Goal: Task Accomplishment & Management: Complete application form

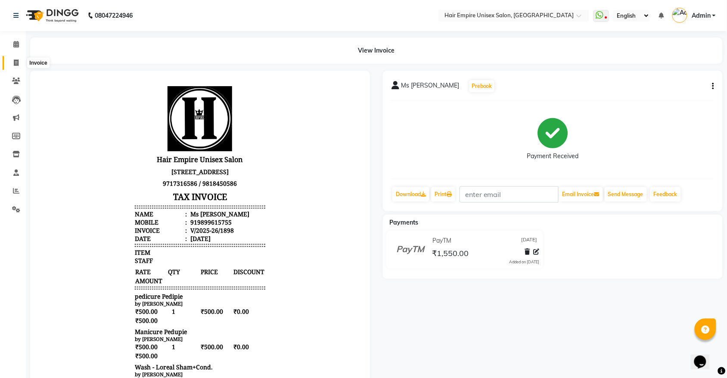
click at [14, 63] on icon at bounding box center [16, 62] width 5 height 6
select select "5055"
select select "service"
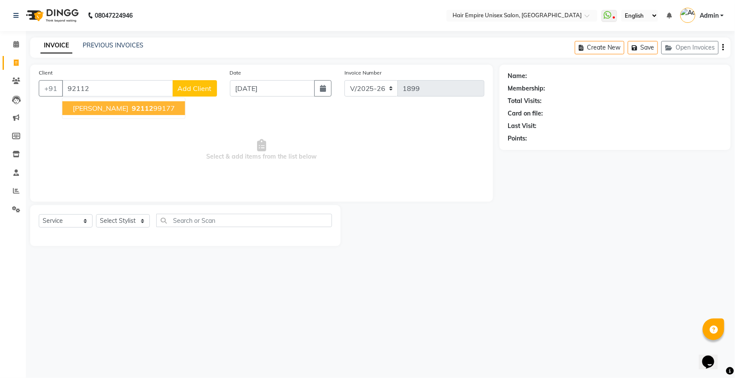
click at [135, 109] on span "92112" at bounding box center [143, 108] width 22 height 9
type input "9211299177"
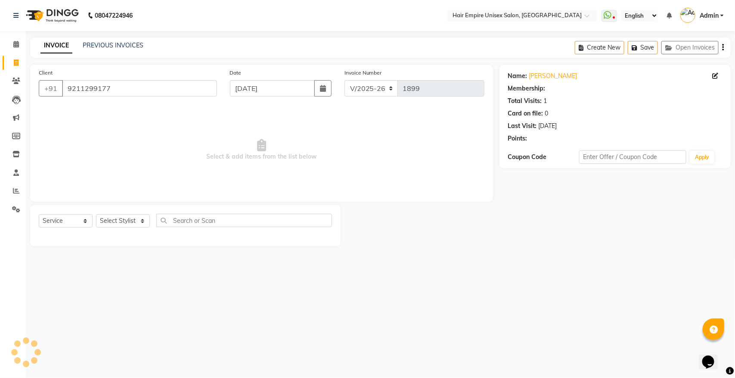
select select "1: Object"
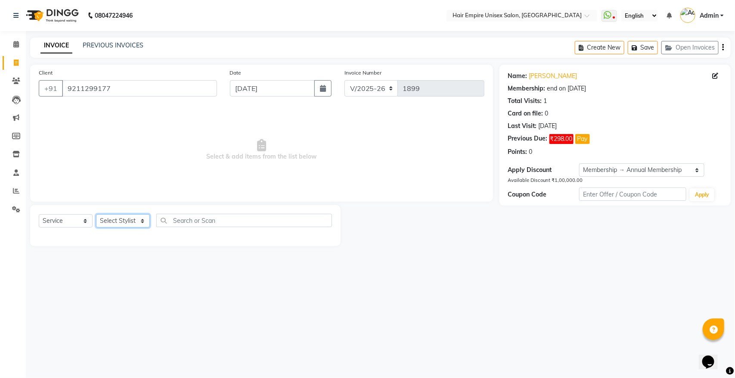
click at [128, 217] on select "Select Stylist [PERSON_NAME] [PERSON_NAME] [PERSON_NAME] [PERSON_NAME] Nisha [P…" at bounding box center [123, 220] width 54 height 13
select select "46525"
click at [96, 214] on select "Select Stylist [PERSON_NAME] [PERSON_NAME] [PERSON_NAME] [PERSON_NAME] Nisha [P…" at bounding box center [123, 220] width 54 height 13
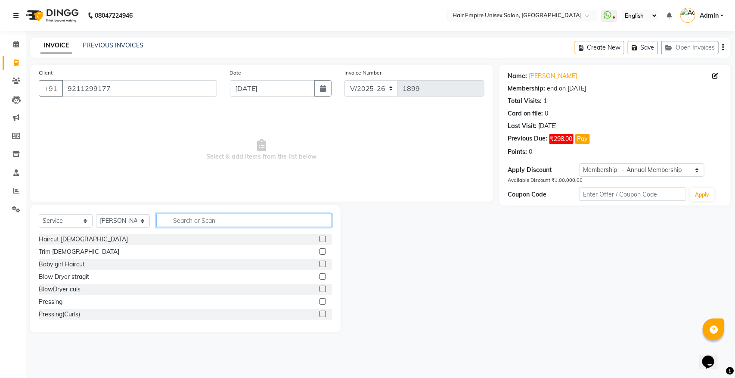
click at [226, 222] on input "text" at bounding box center [244, 220] width 176 height 13
type input "ble"
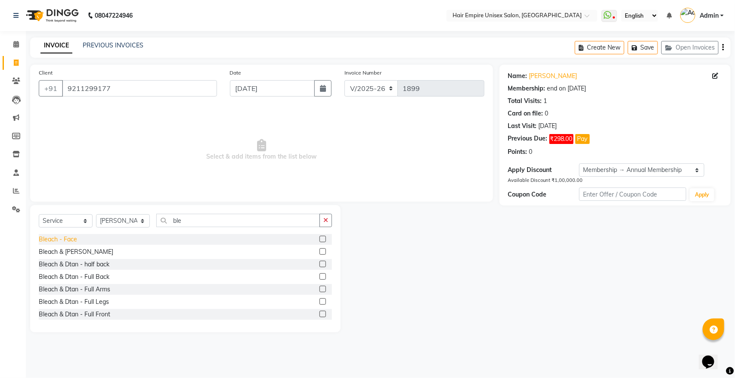
click at [61, 238] on div "Bleach - Face" at bounding box center [58, 239] width 38 height 9
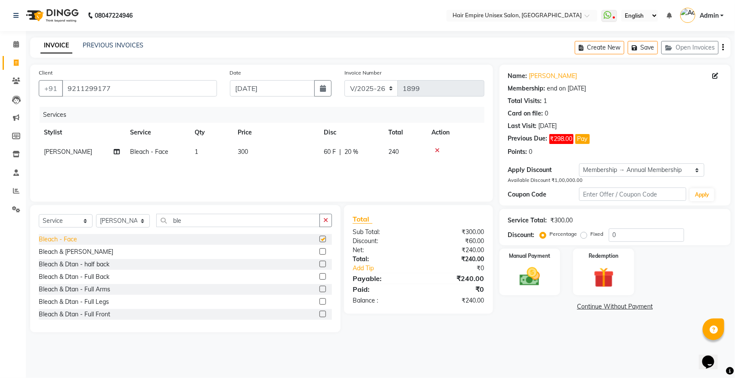
checkbox input "false"
click at [322, 221] on button "button" at bounding box center [326, 220] width 12 height 13
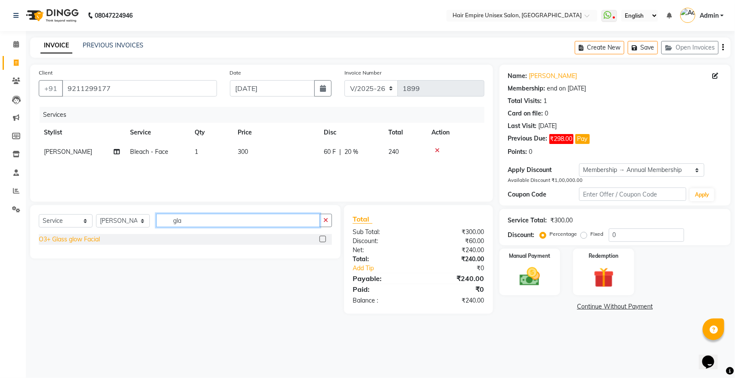
type input "gla"
click at [93, 238] on div "O3+ Glass glow Facial" at bounding box center [69, 239] width 61 height 9
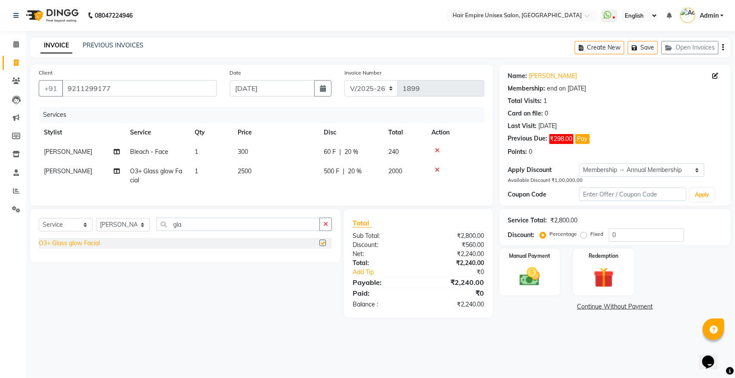
checkbox input "false"
click at [323, 231] on button "button" at bounding box center [326, 224] width 12 height 13
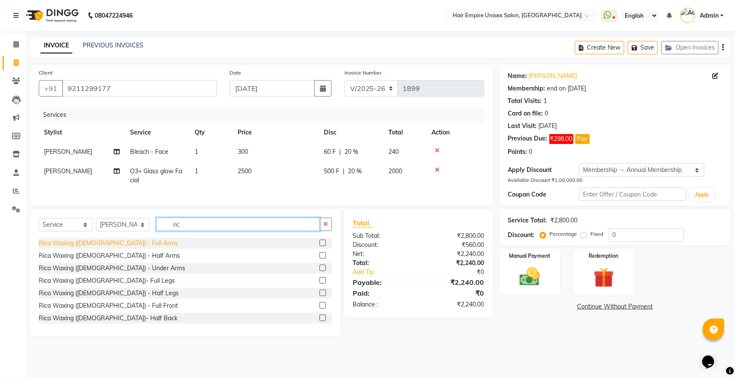
type input "ric"
click at [93, 248] on div "Rica Waxing ([DEMOGRAPHIC_DATA]) - Full Arms" at bounding box center [108, 243] width 139 height 9
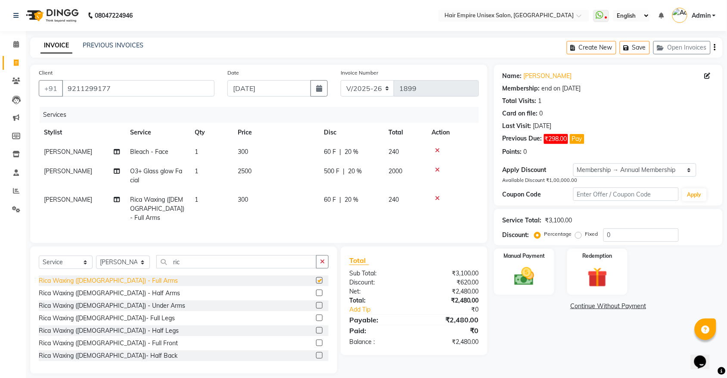
checkbox input "false"
click at [324, 262] on icon "button" at bounding box center [322, 262] width 5 height 6
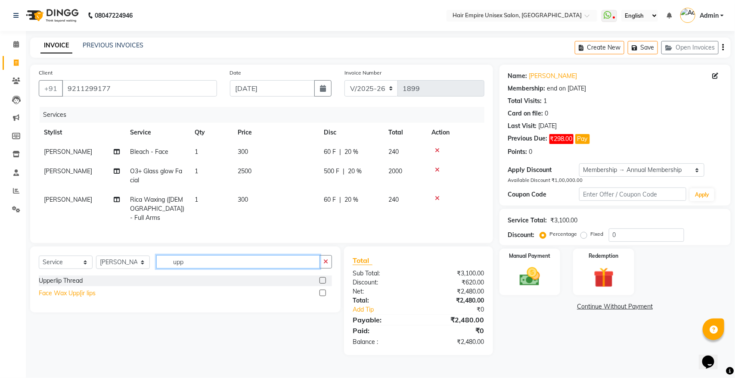
type input "upp"
click at [65, 291] on div "Face Wax Upp[ir lips" at bounding box center [67, 293] width 57 height 9
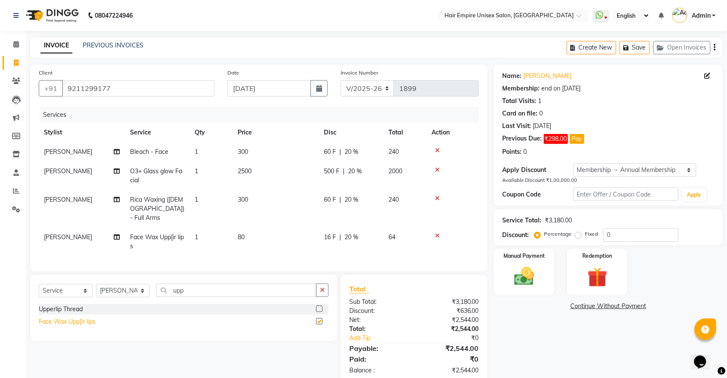
checkbox input "false"
click at [240, 173] on span "2500" at bounding box center [245, 171] width 14 height 8
select select "46525"
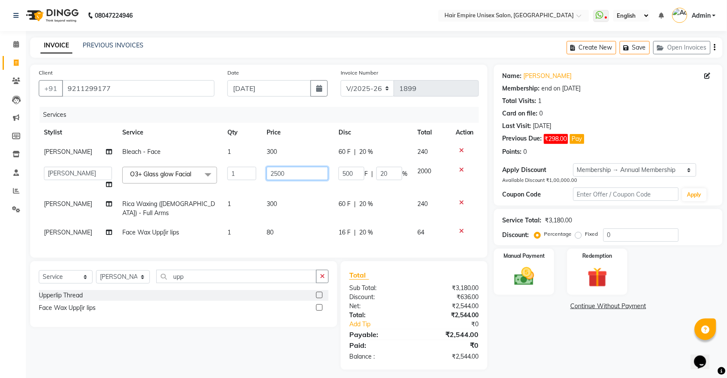
click at [295, 171] on input "2500" at bounding box center [298, 173] width 62 height 13
type input "2"
type input "5000"
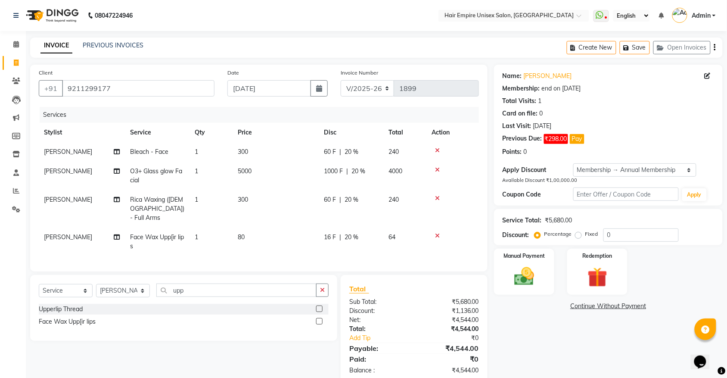
click at [300, 192] on tbody "[PERSON_NAME] Bleach - Face 1 300 60 F | 20 % 240 [PERSON_NAME] O3+ Glass glow …" at bounding box center [259, 199] width 440 height 114
click at [324, 287] on icon "button" at bounding box center [322, 290] width 5 height 6
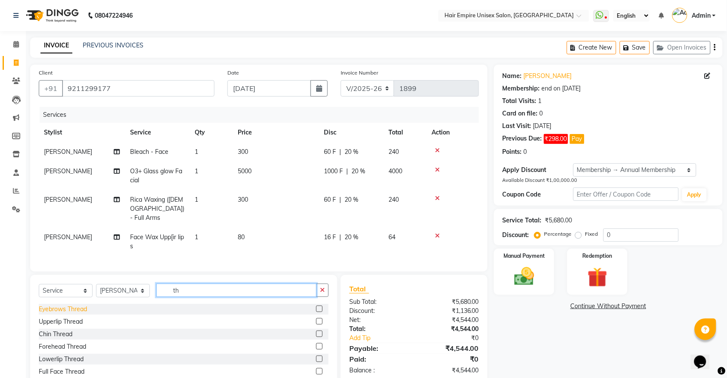
type input "th"
click at [71, 307] on div "Eyebrows Thread" at bounding box center [63, 309] width 48 height 9
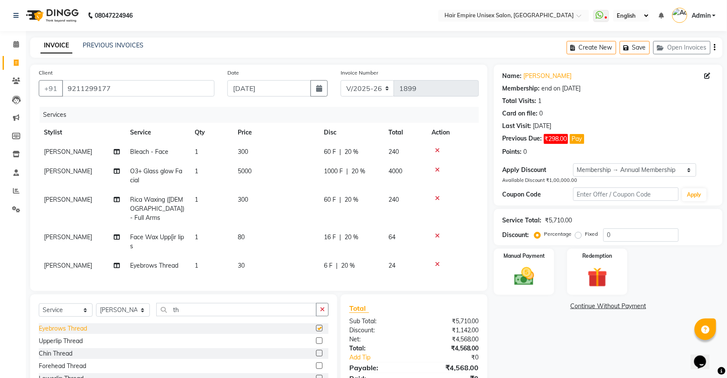
checkbox input "false"
click at [360, 173] on span "20 %" at bounding box center [359, 171] width 14 height 9
select select "46525"
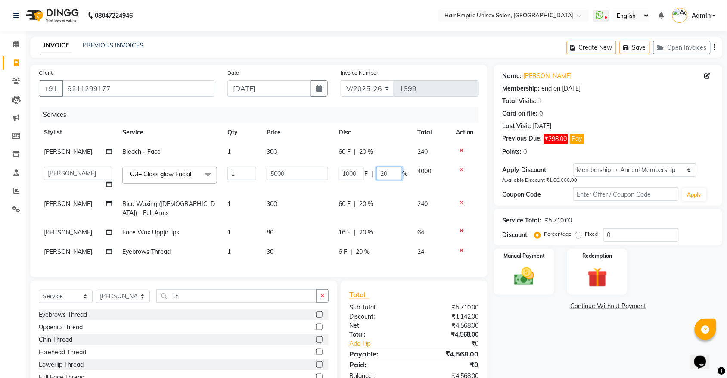
click at [392, 174] on input "20" at bounding box center [390, 173] width 26 height 13
type input "2"
type input "50"
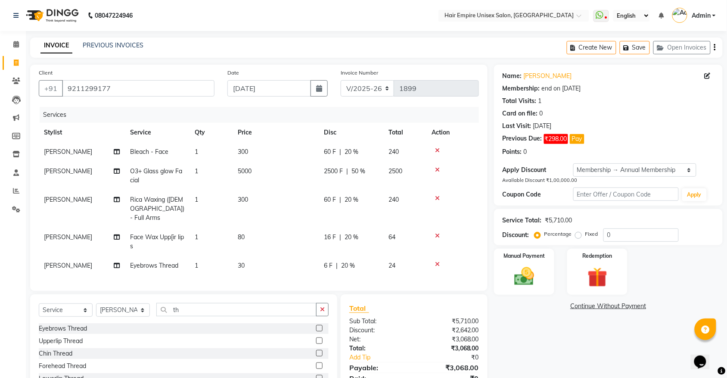
click at [392, 257] on div "Services Stylist Service Qty Price Disc Total Action [PERSON_NAME] Bleach - Fac…" at bounding box center [259, 194] width 440 height 175
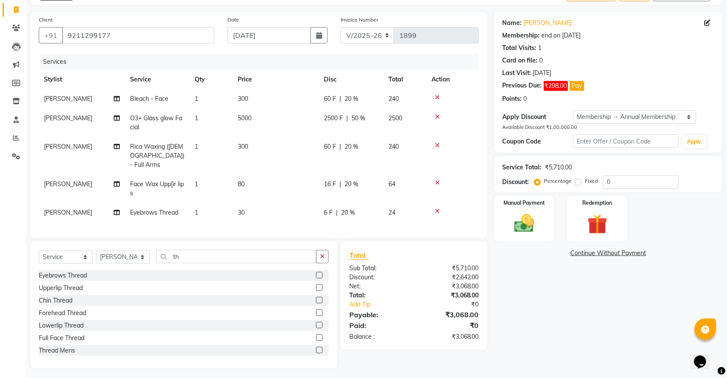
scroll to position [55, 0]
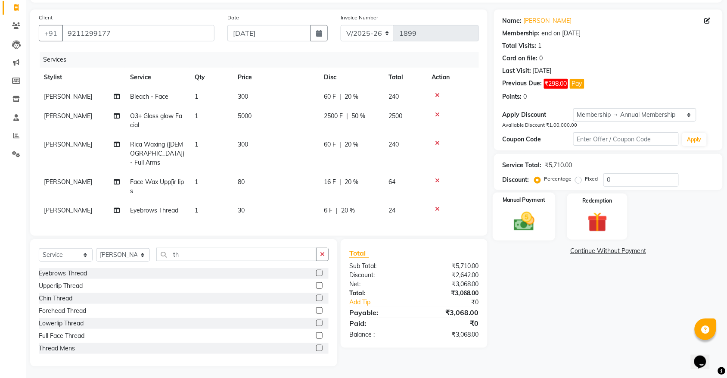
click at [536, 221] on img at bounding box center [525, 221] width 34 height 24
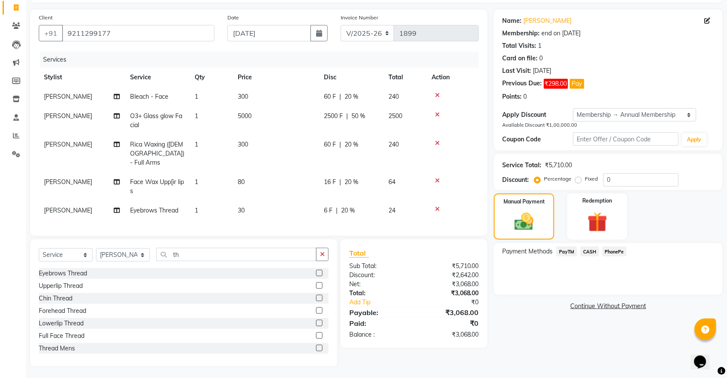
click at [591, 251] on span "CASH" at bounding box center [590, 251] width 19 height 10
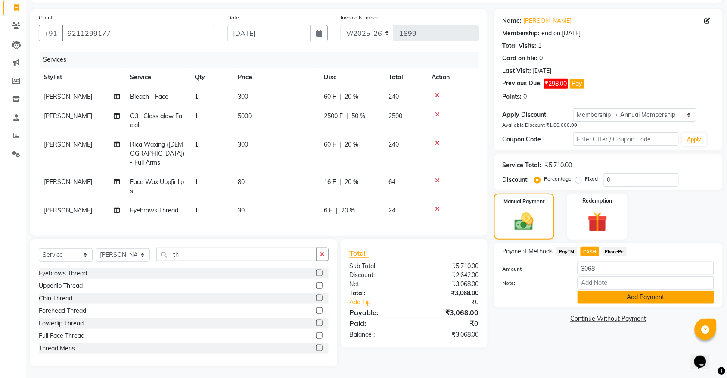
click at [604, 298] on button "Add Payment" at bounding box center [646, 296] width 137 height 13
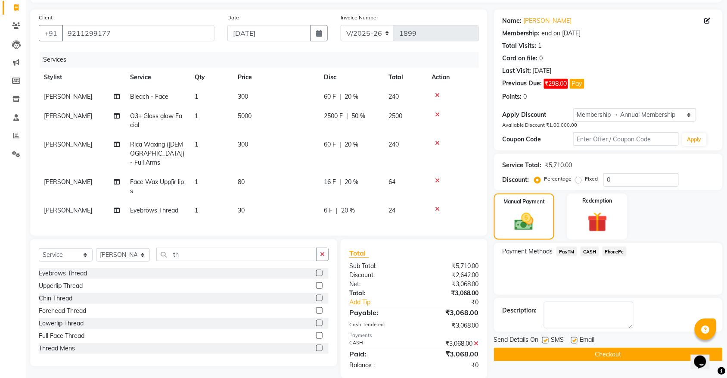
click at [557, 352] on button "Checkout" at bounding box center [608, 354] width 229 height 13
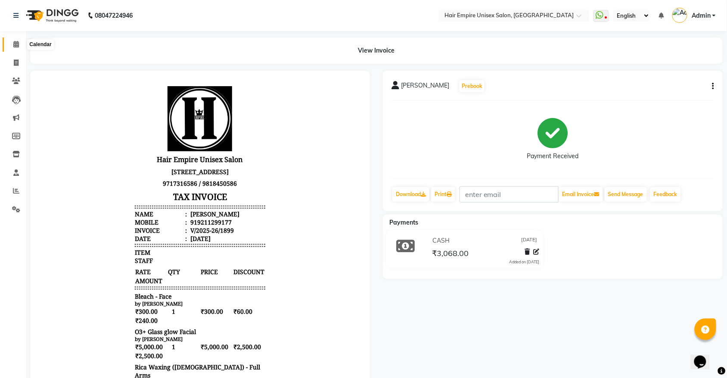
click at [14, 44] on icon at bounding box center [16, 44] width 6 height 6
